Goal: Task Accomplishment & Management: Manage account settings

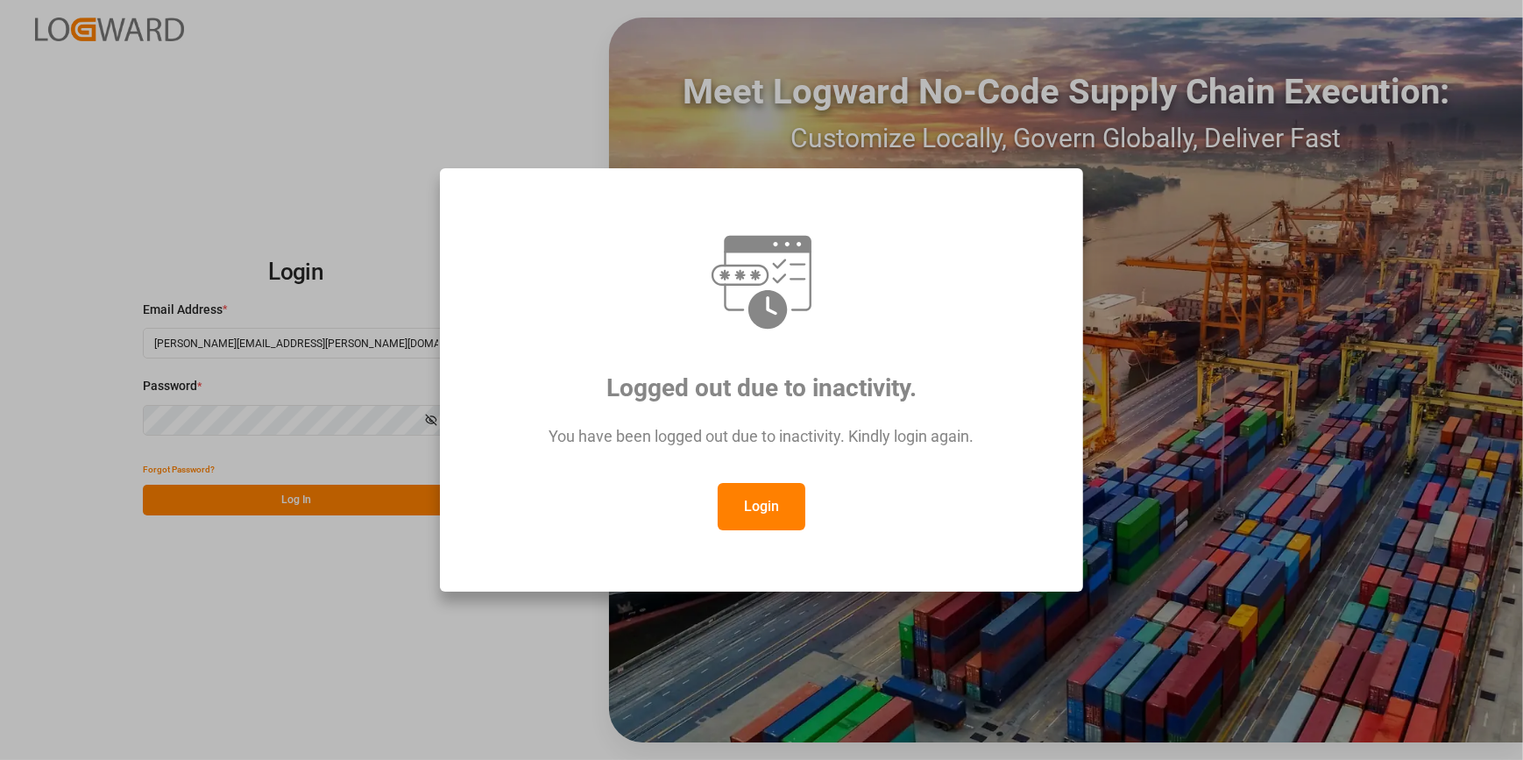
click at [727, 508] on button "Login" at bounding box center [762, 506] width 88 height 47
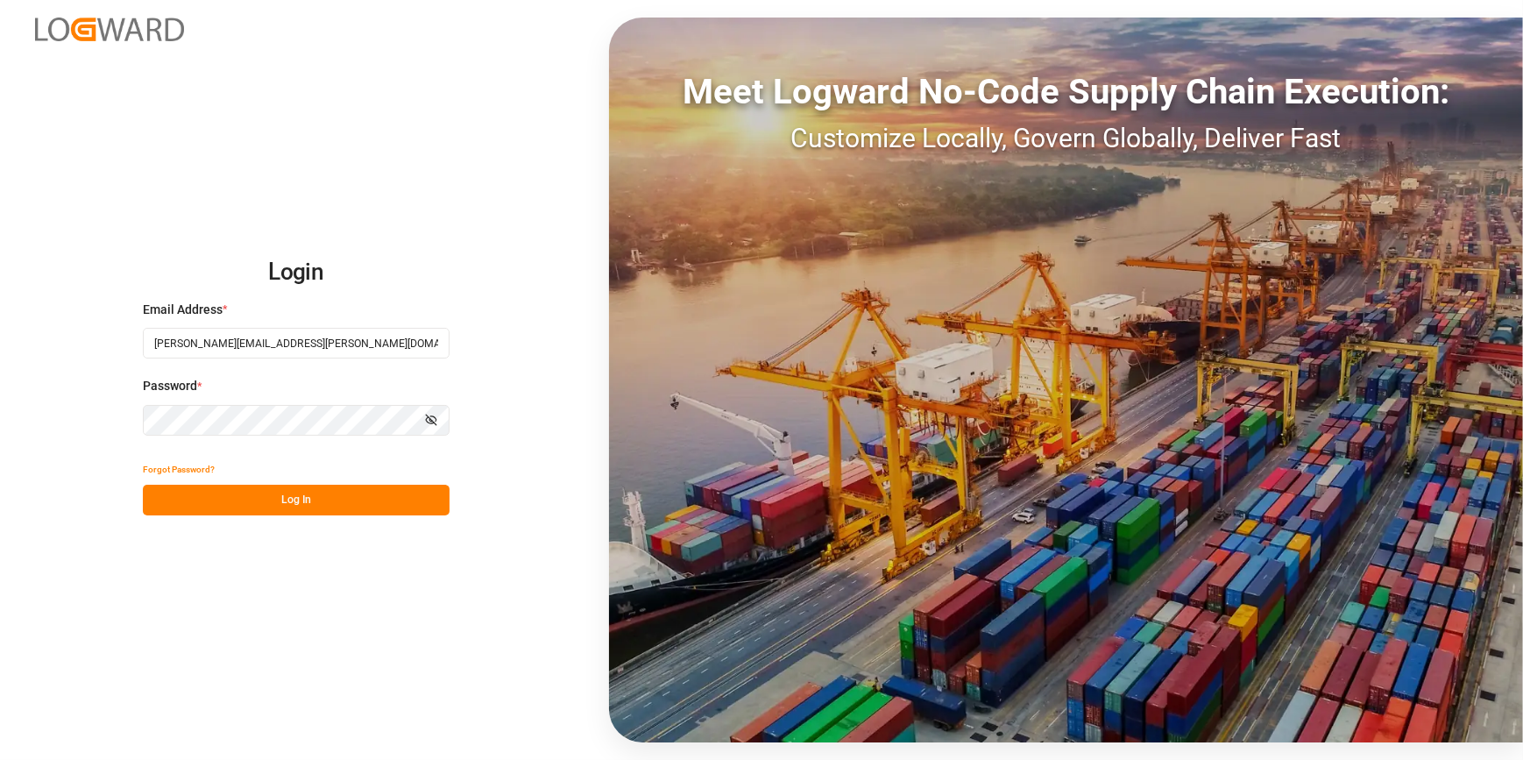
click at [241, 511] on button "Log In" at bounding box center [296, 500] width 307 height 31
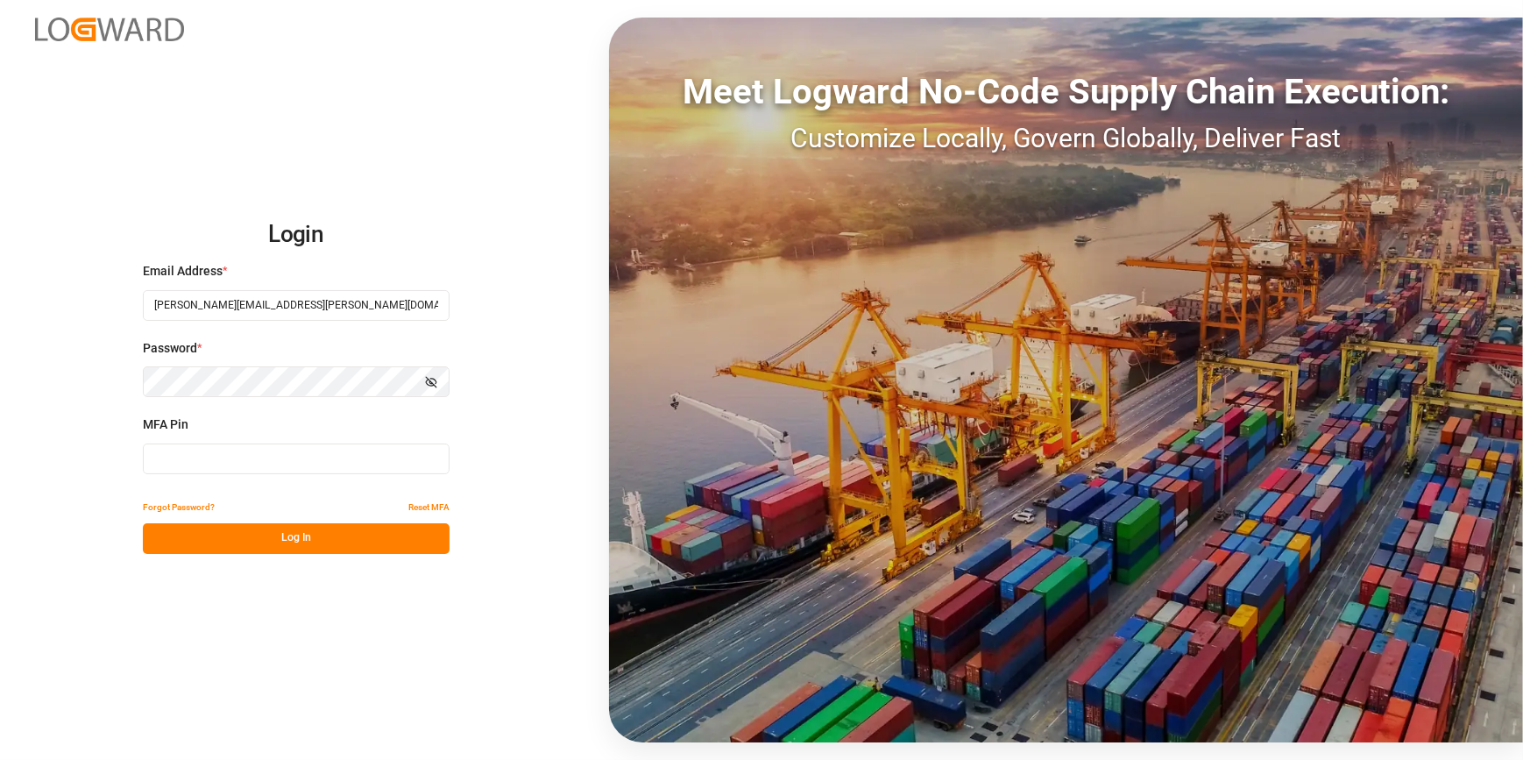
click at [173, 468] on input at bounding box center [296, 458] width 307 height 31
type input "625526"
click at [326, 536] on button "Log In" at bounding box center [296, 538] width 307 height 31
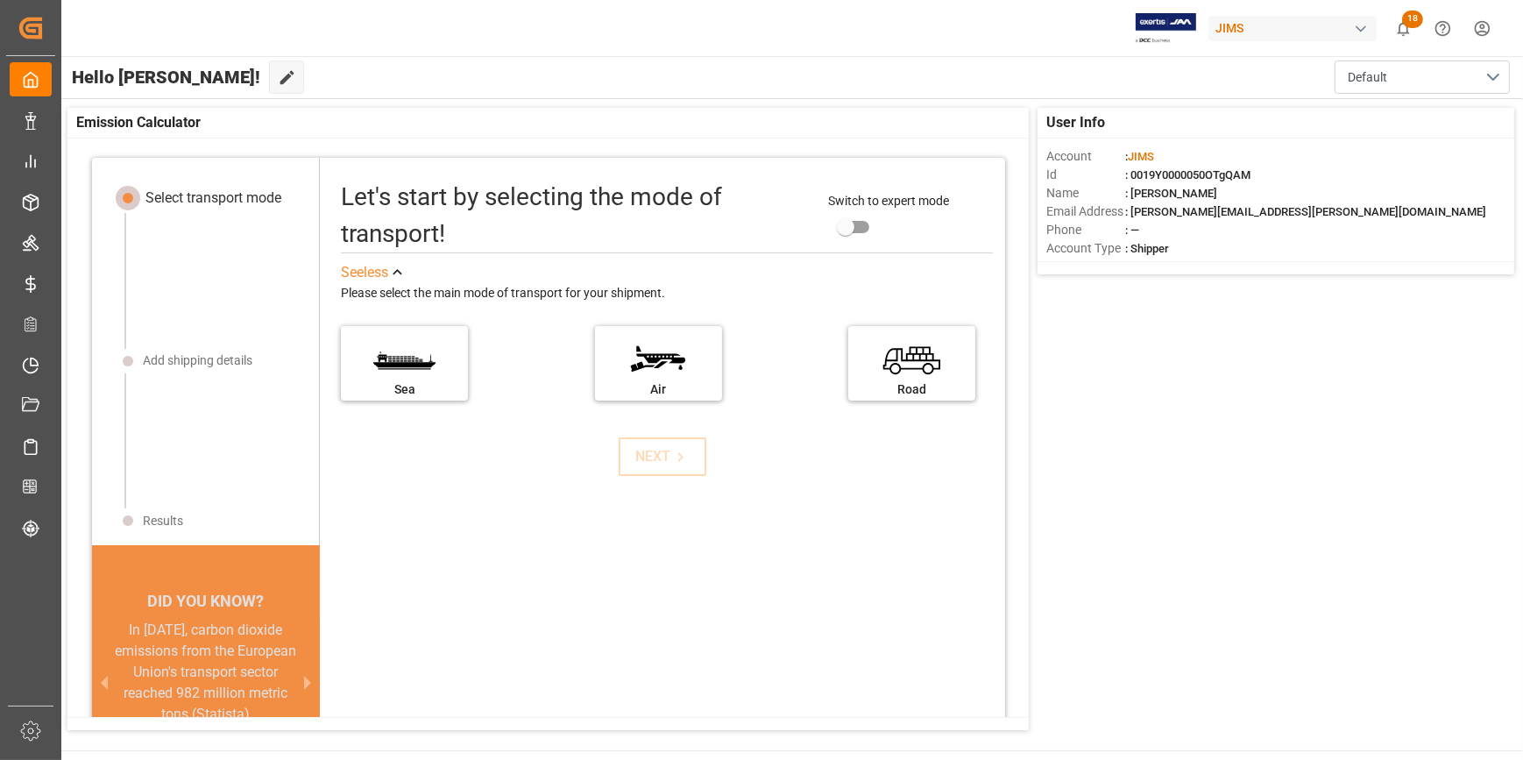
click at [540, 577] on div "Let's start by selecting the mode of transport! Switch to expert mode See less …" at bounding box center [662, 498] width 685 height 646
click at [1136, 696] on div "User Info Account : [PERSON_NAME] Id : 0019Y0000050OTgQAM Name : [PERSON_NAME] …" at bounding box center [791, 419] width 1464 height 640
